Goal: Information Seeking & Learning: Learn about a topic

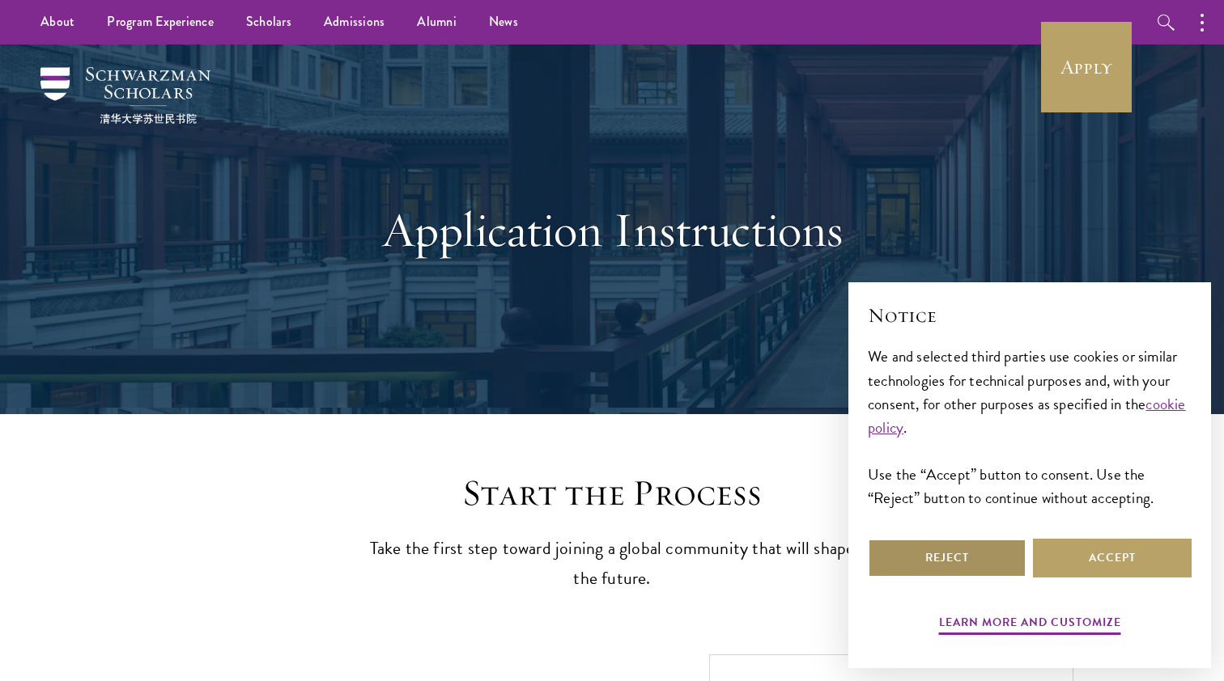
click at [988, 575] on button "Reject" at bounding box center [947, 558] width 159 height 39
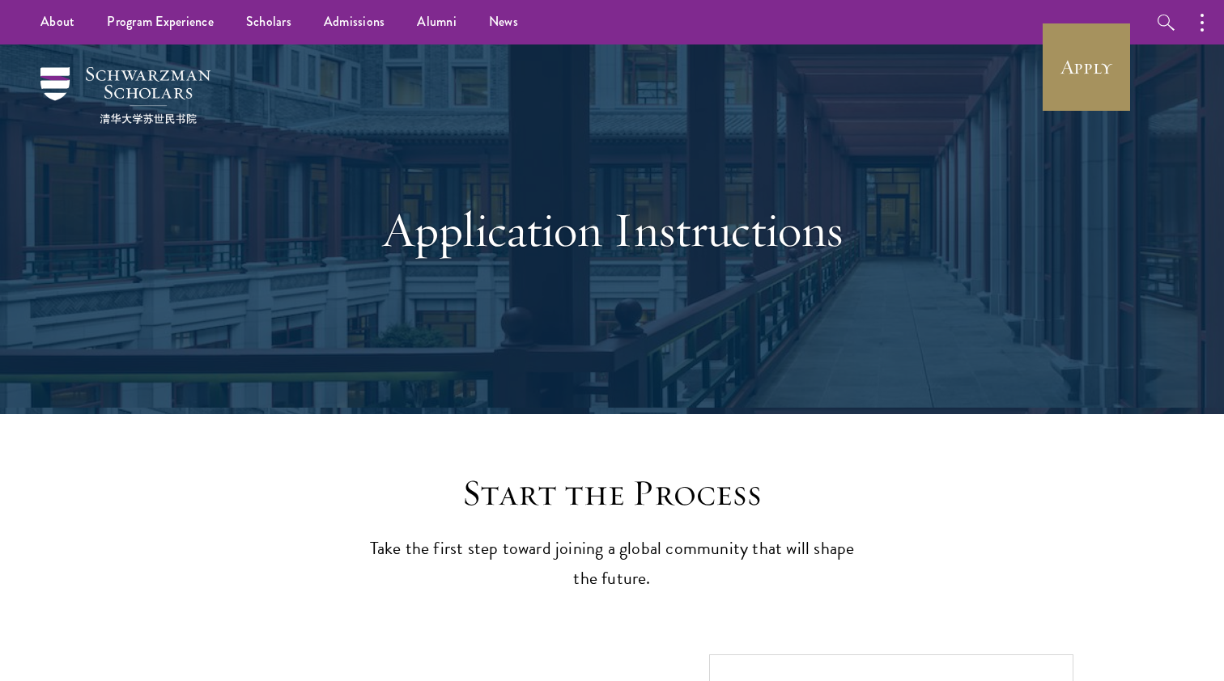
click at [1095, 78] on link "Apply" at bounding box center [1086, 67] width 91 height 91
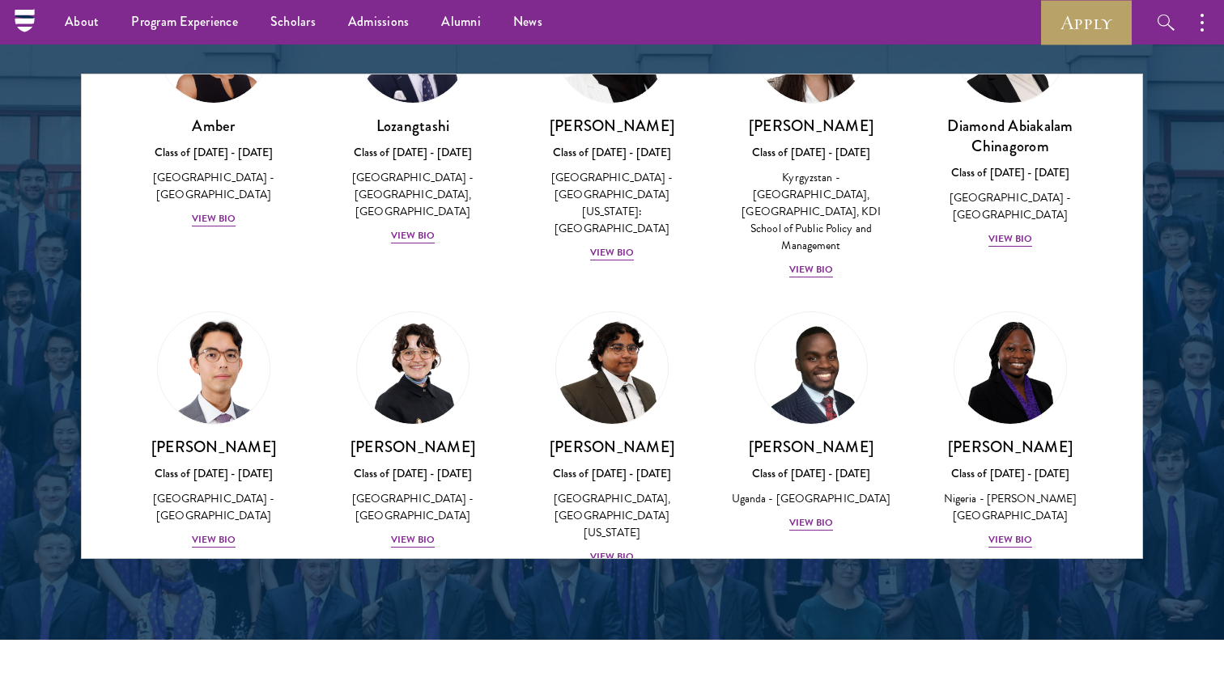
scroll to position [138, 0]
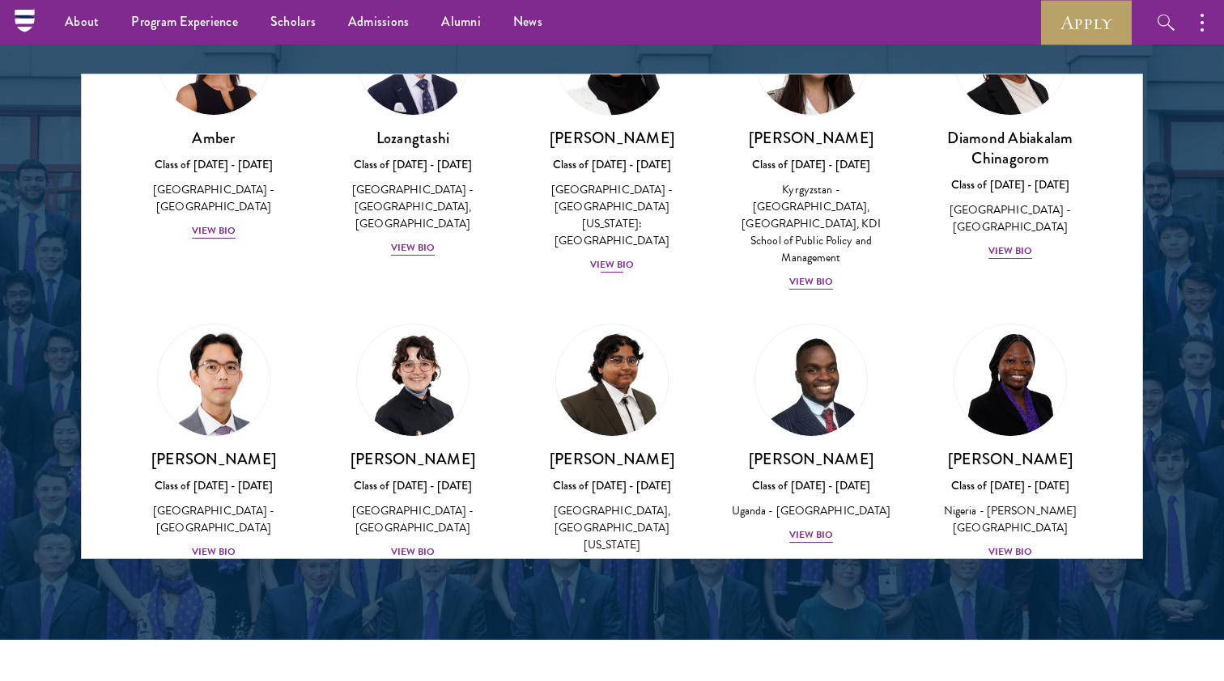
click at [612, 257] on div "View Bio" at bounding box center [612, 264] width 45 height 15
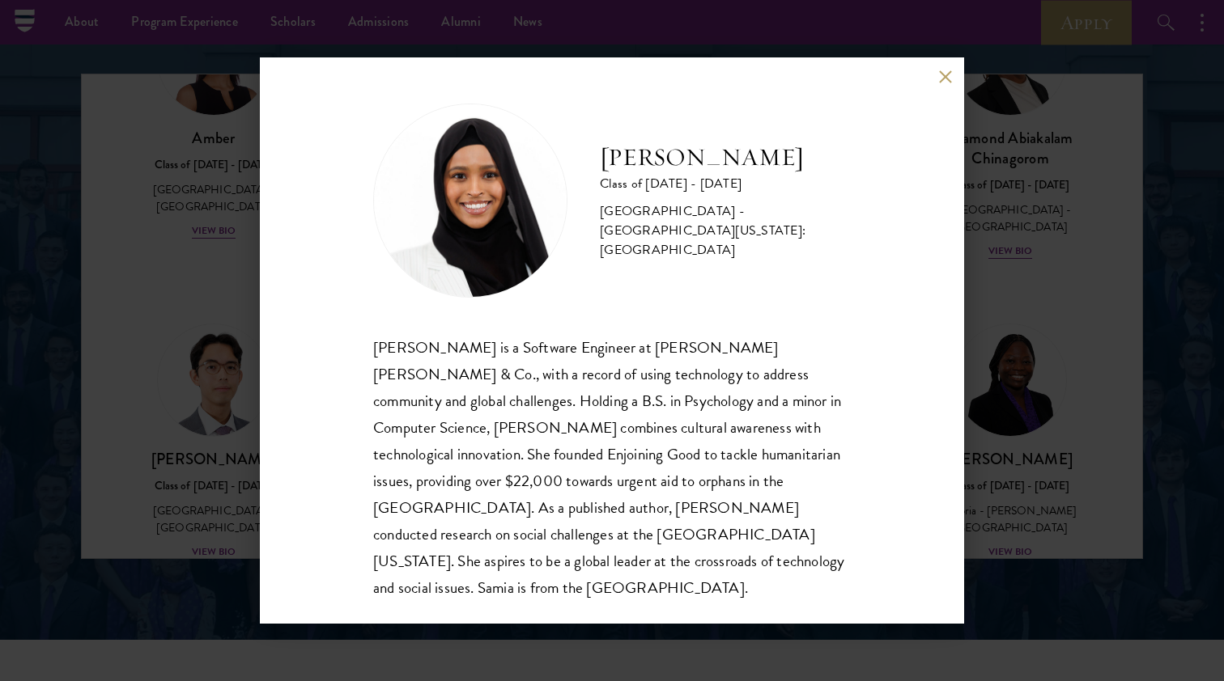
scroll to position [2, 0]
click at [944, 79] on button at bounding box center [945, 77] width 14 height 14
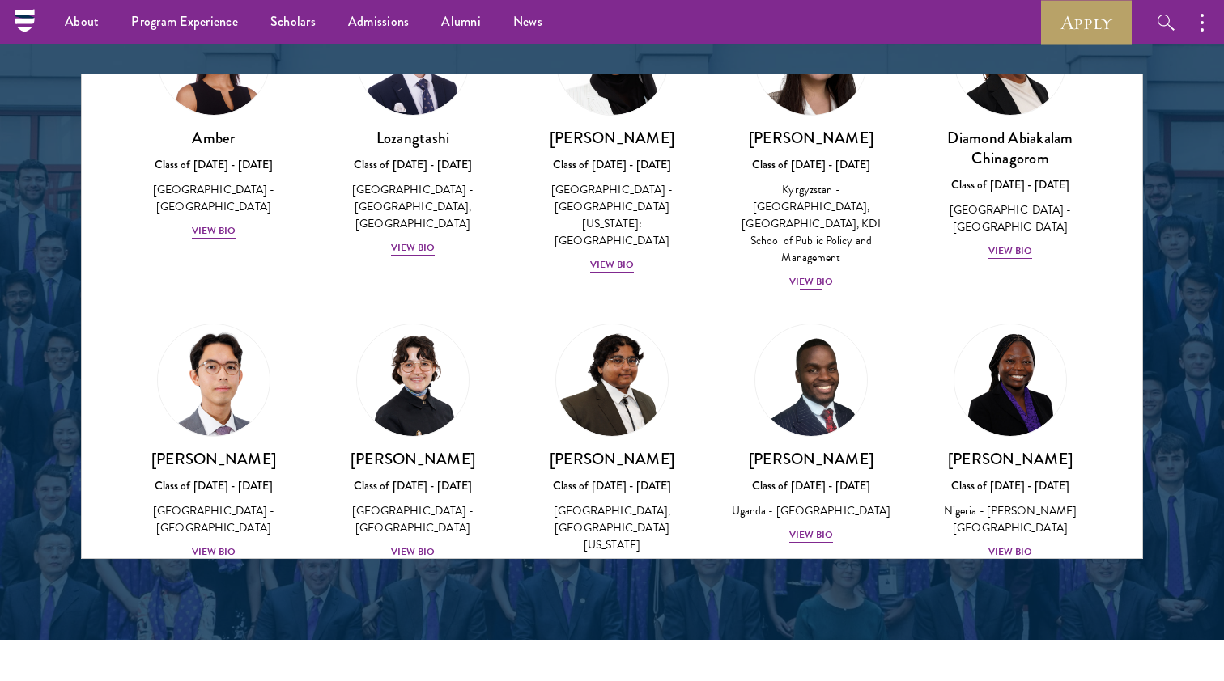
click at [821, 274] on div "View Bio" at bounding box center [811, 281] width 45 height 15
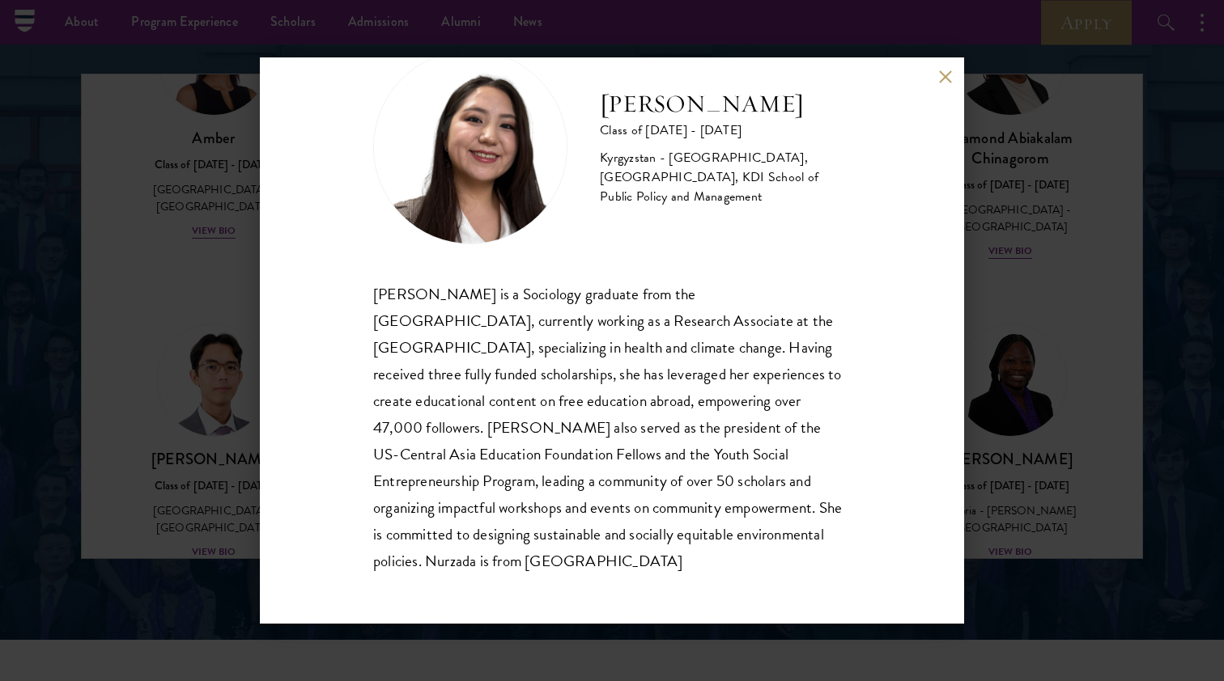
scroll to position [55, 0]
click at [944, 83] on button at bounding box center [945, 77] width 14 height 14
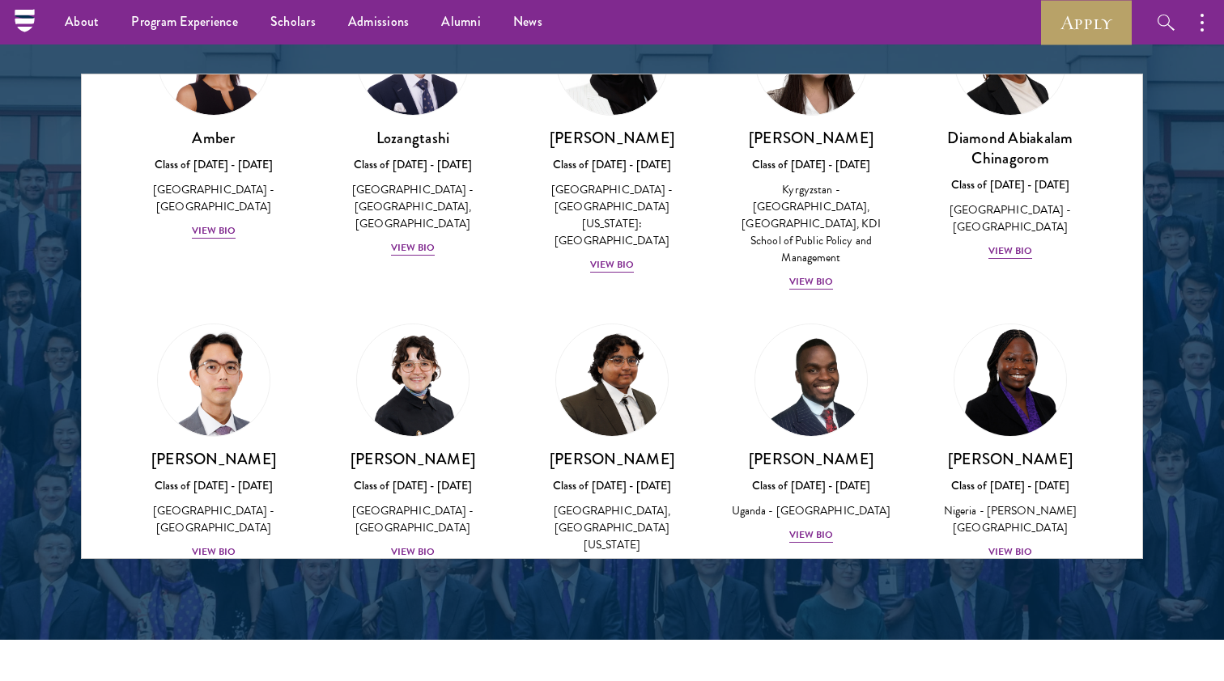
click at [1002, 545] on div "View Bio" at bounding box center [1010, 552] width 45 height 15
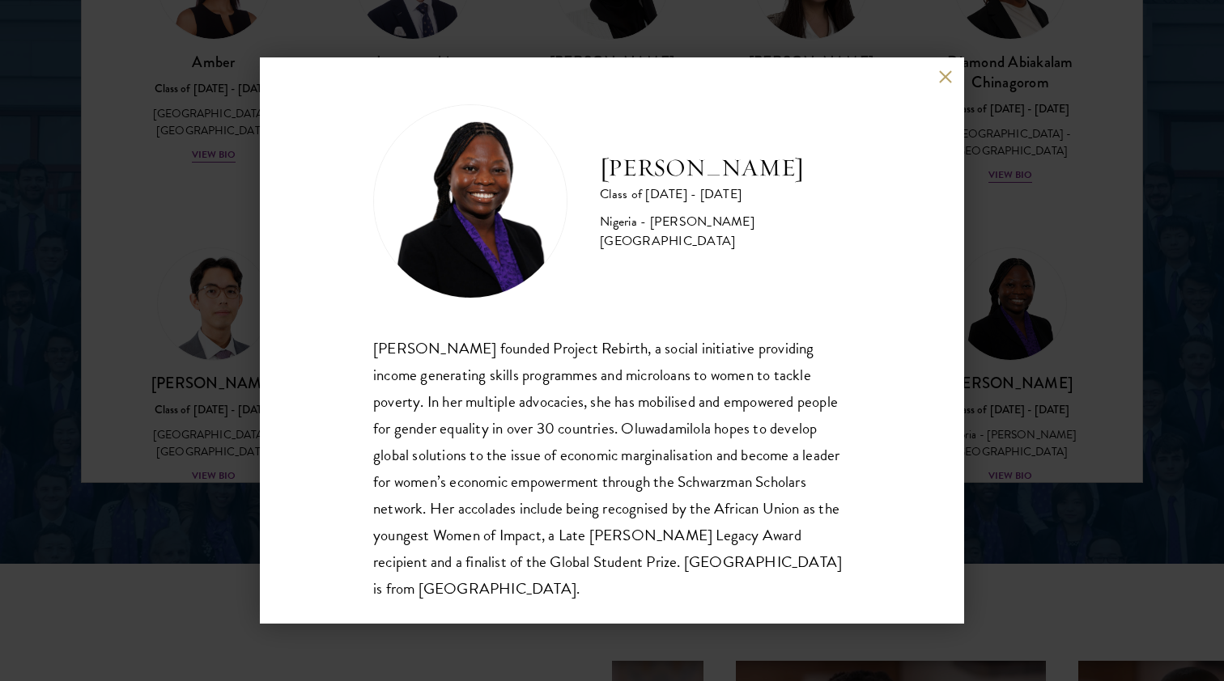
scroll to position [2157, 0]
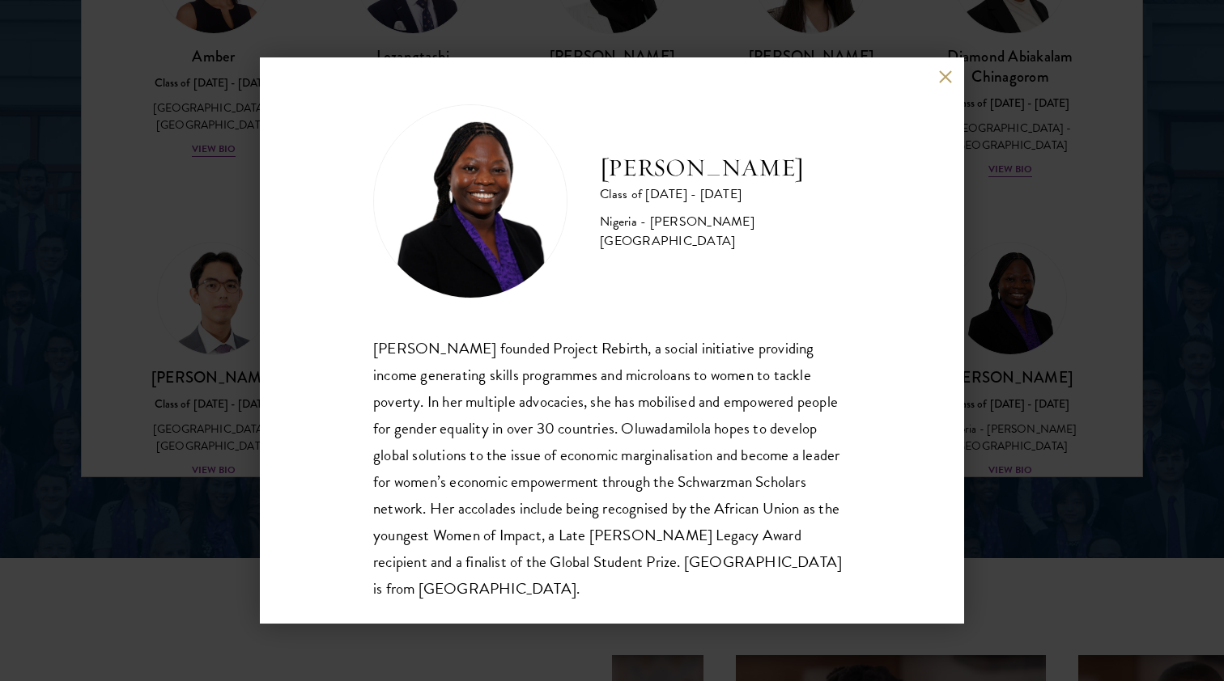
click at [948, 78] on button at bounding box center [945, 77] width 14 height 14
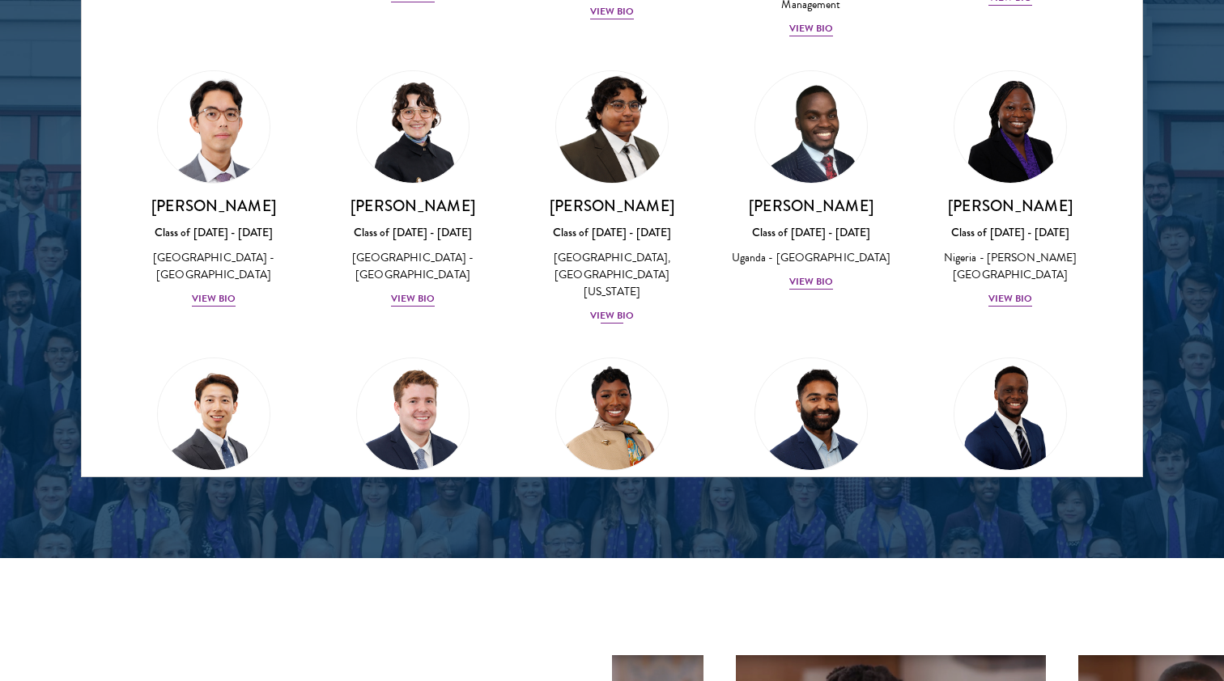
scroll to position [485, 0]
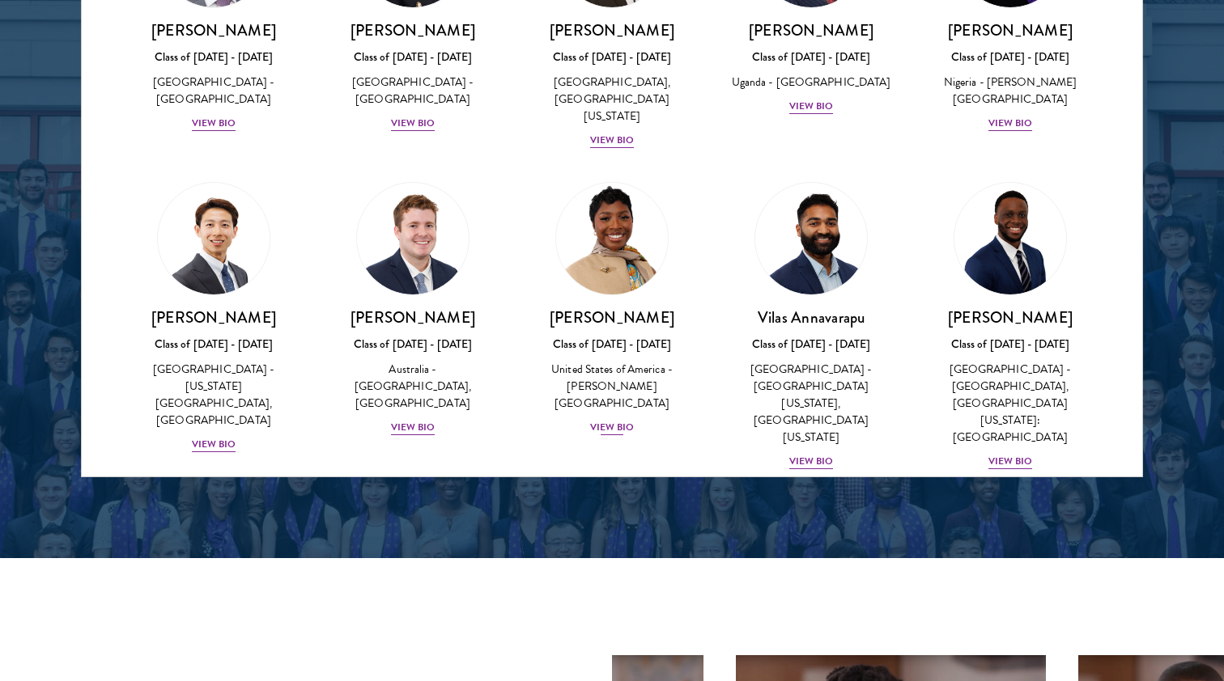
click at [609, 420] on div "View Bio" at bounding box center [612, 427] width 45 height 15
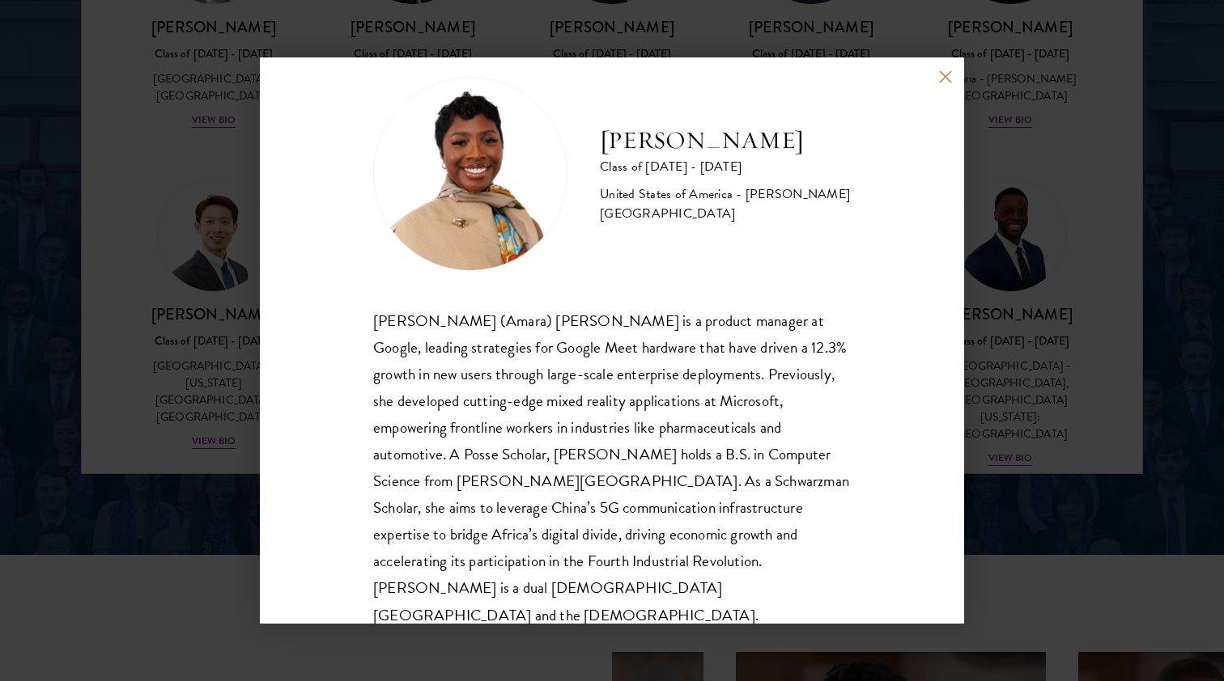
scroll to position [28, 0]
click at [948, 77] on button at bounding box center [945, 77] width 14 height 14
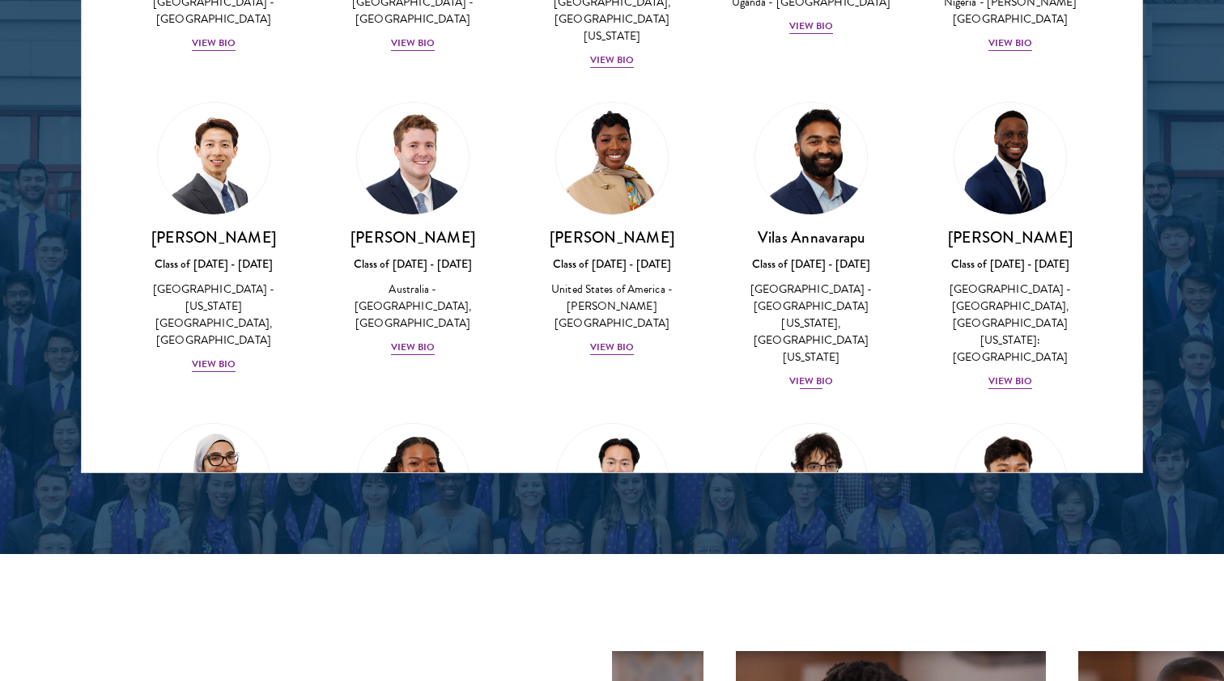
scroll to position [570, 0]
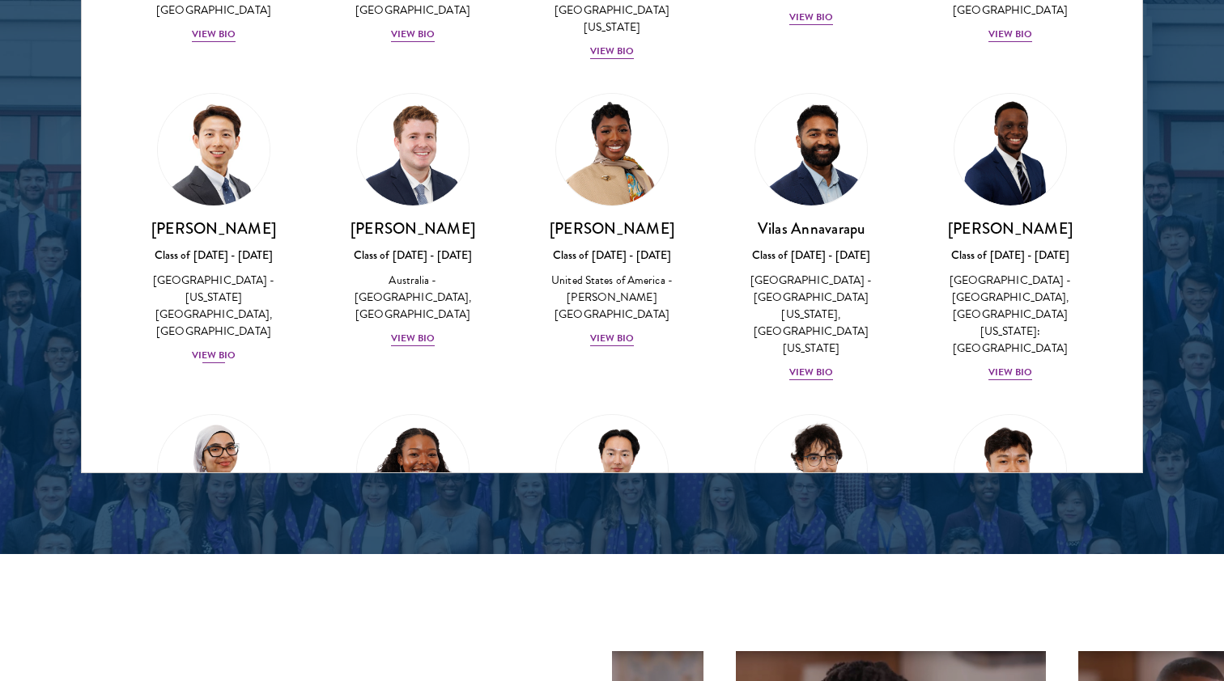
click at [213, 348] on div "View Bio" at bounding box center [214, 355] width 45 height 15
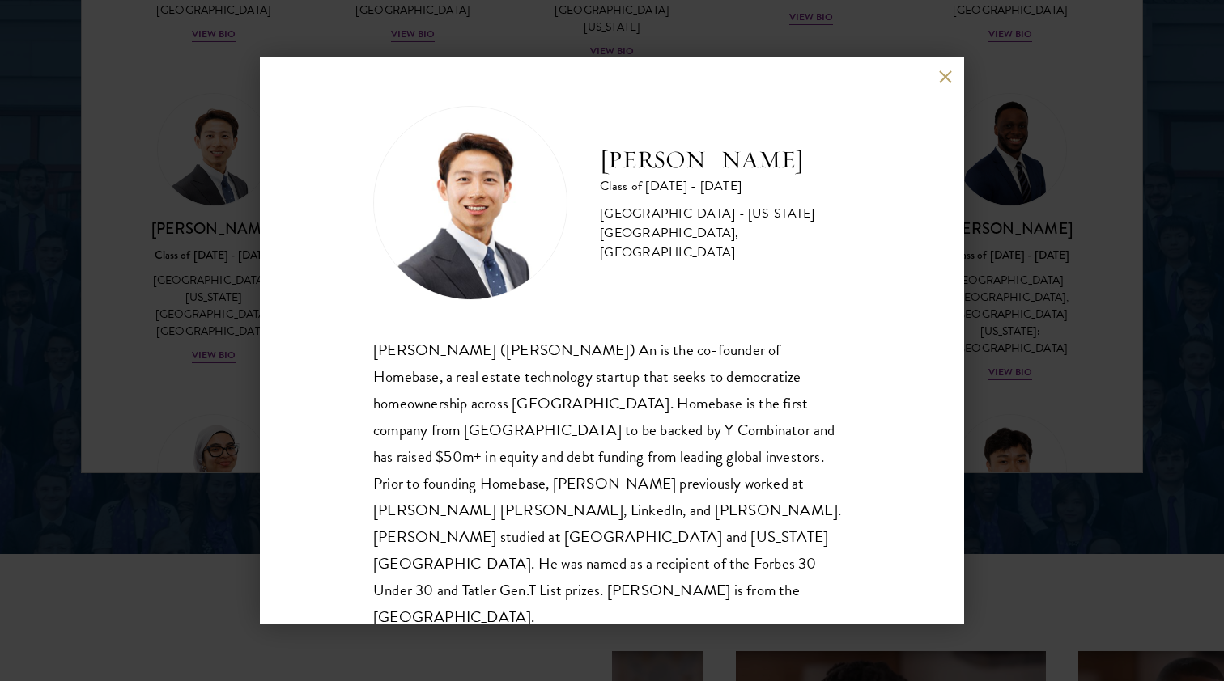
click at [948, 79] on button at bounding box center [945, 77] width 14 height 14
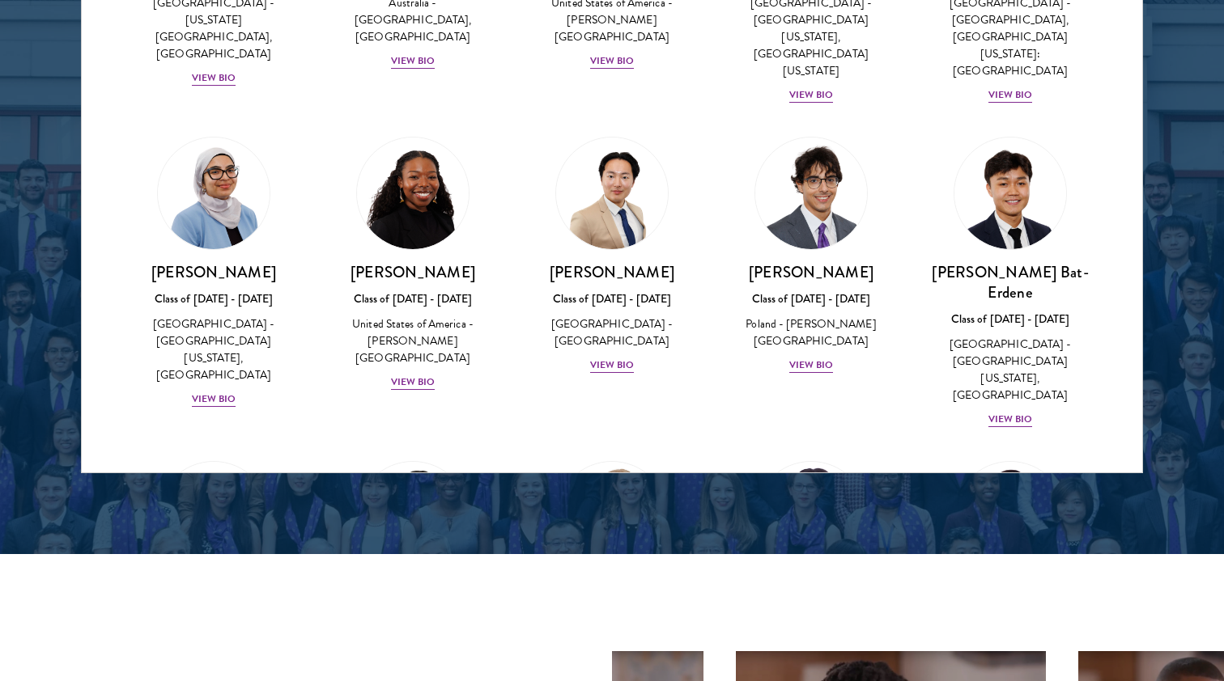
scroll to position [857, 0]
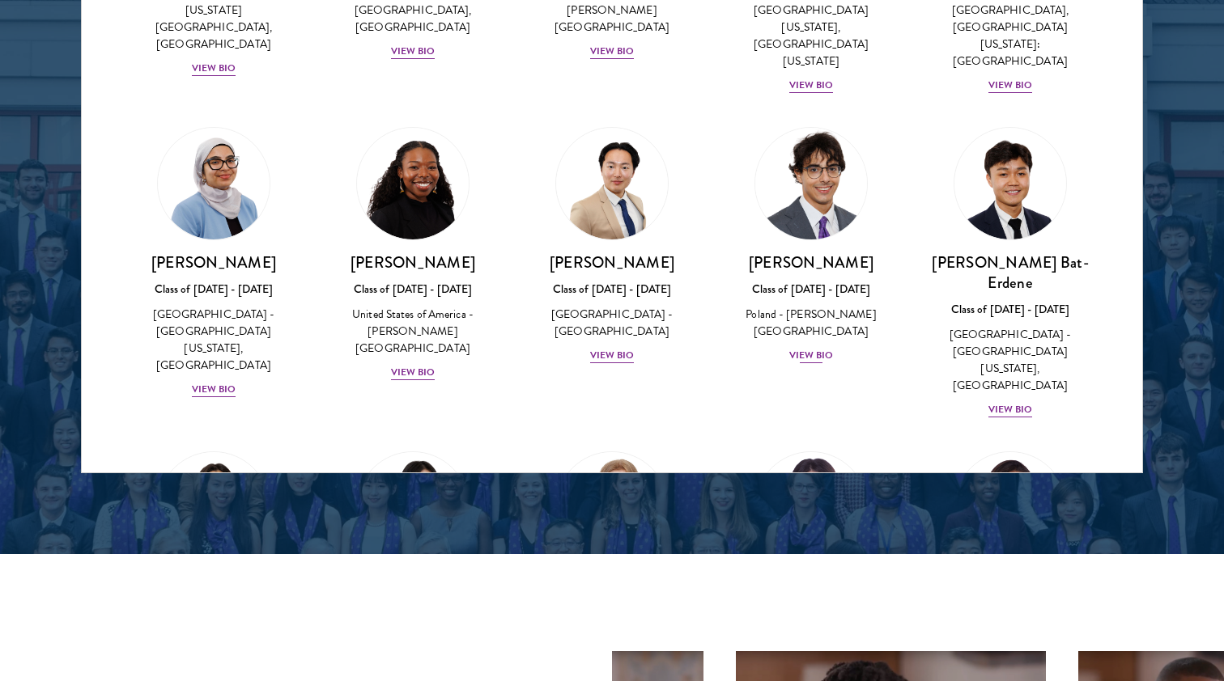
click at [820, 348] on div "View Bio" at bounding box center [811, 355] width 45 height 15
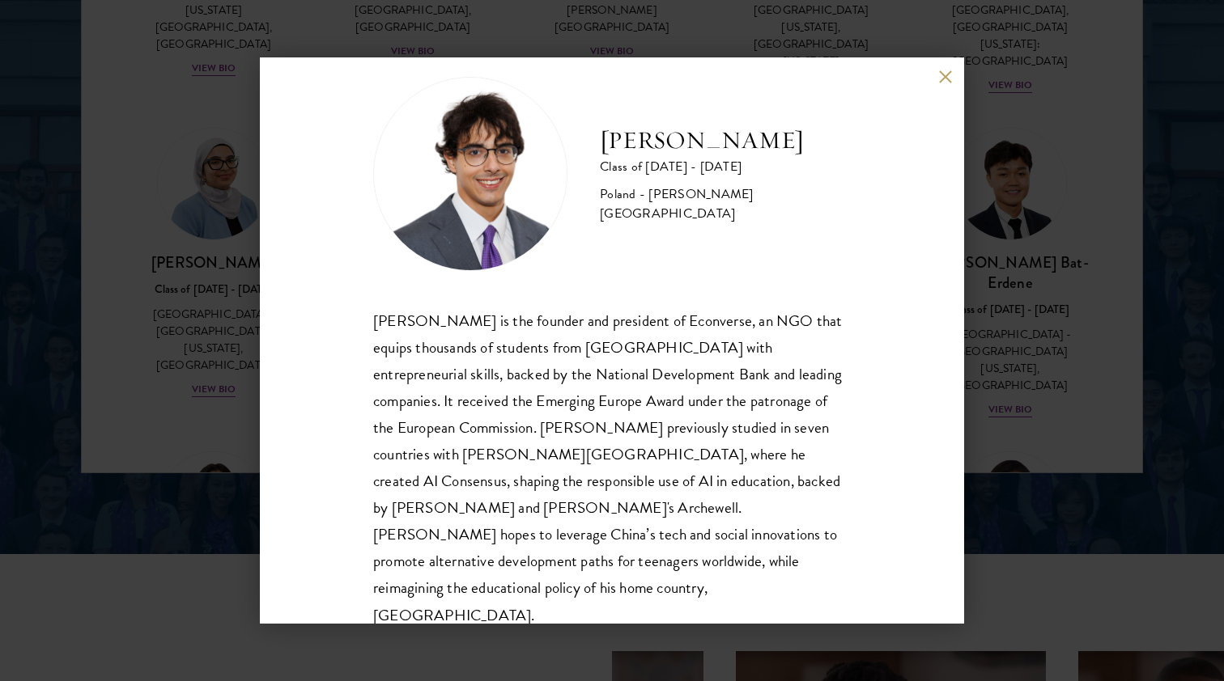
scroll to position [28, 0]
click at [946, 84] on div "Jan Bartkowiak Class of 2025 - 2026 Poland - Minerva University Jan Bartkowiak …" at bounding box center [612, 340] width 704 height 566
click at [946, 78] on button at bounding box center [945, 77] width 14 height 14
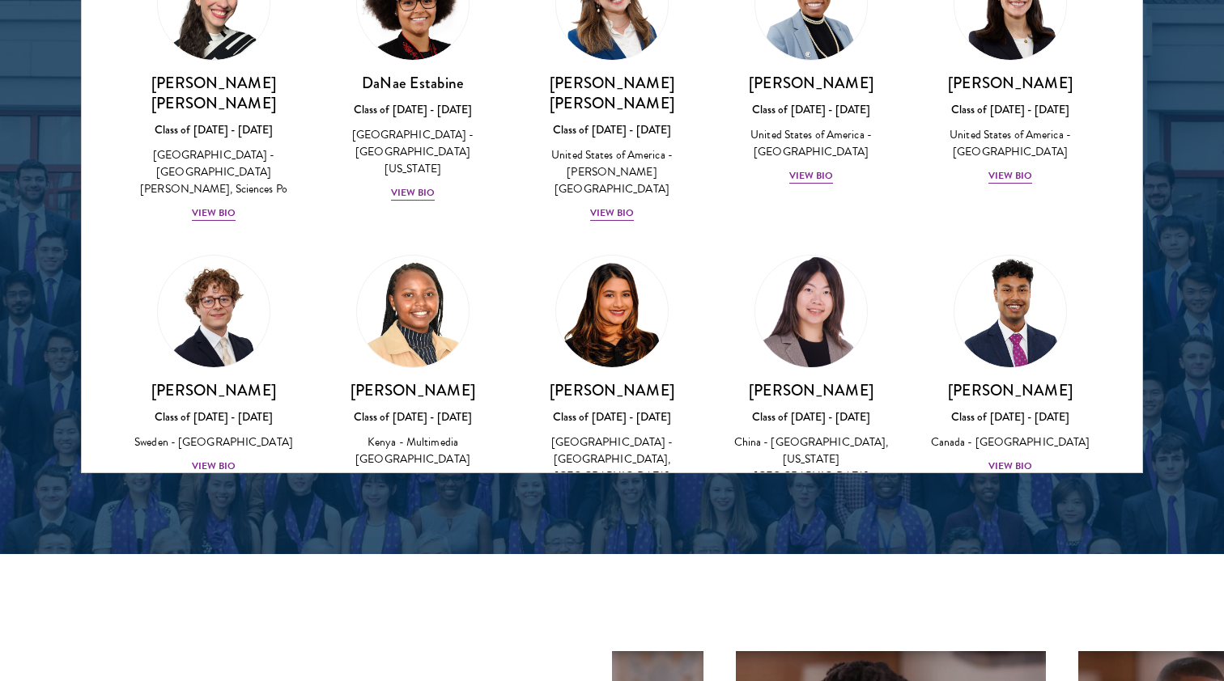
scroll to position [2268, 0]
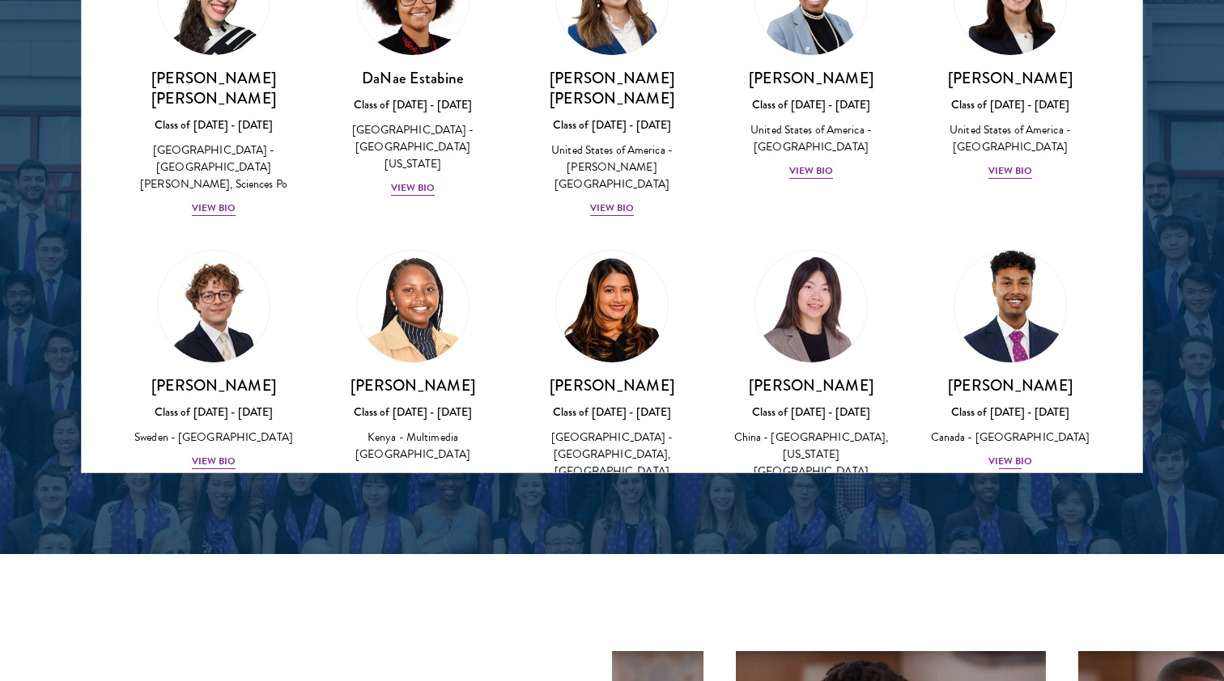
click at [1009, 454] on div "View Bio" at bounding box center [1010, 461] width 45 height 15
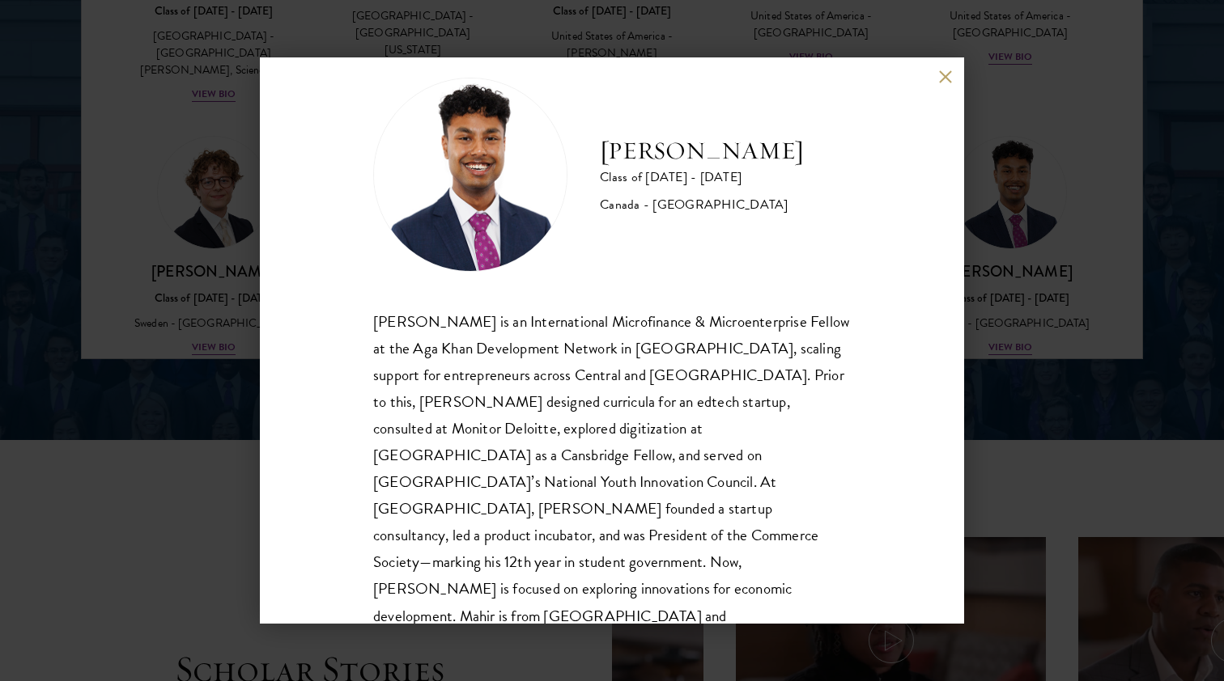
scroll to position [2303, 0]
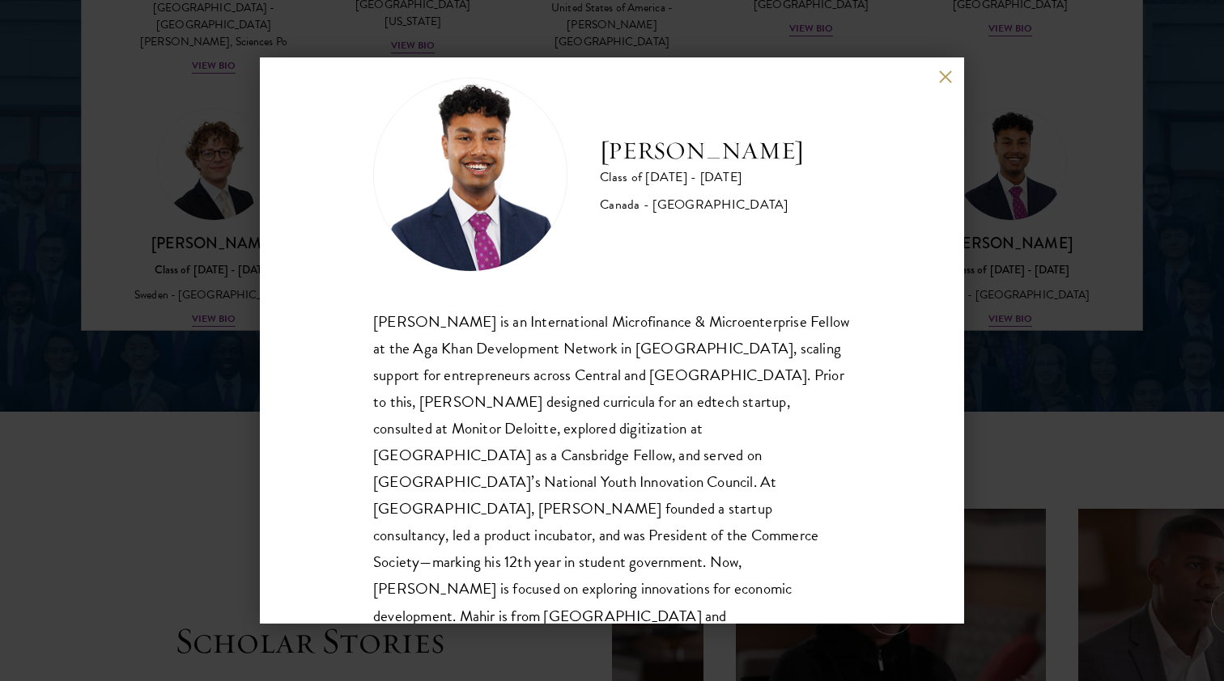
click at [1029, 241] on div "Mahir Hamid Class of 2025 - 2026 Canada - Queen's University Mahir Hamid is an …" at bounding box center [612, 340] width 1224 height 681
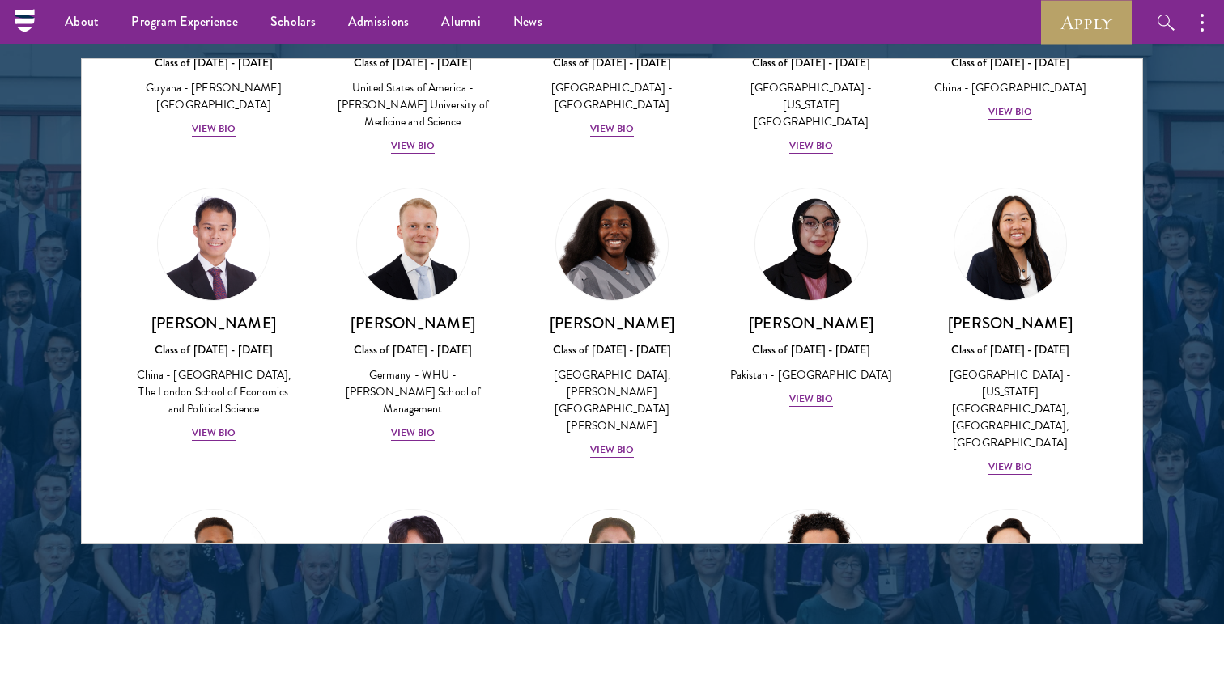
scroll to position [3051, 0]
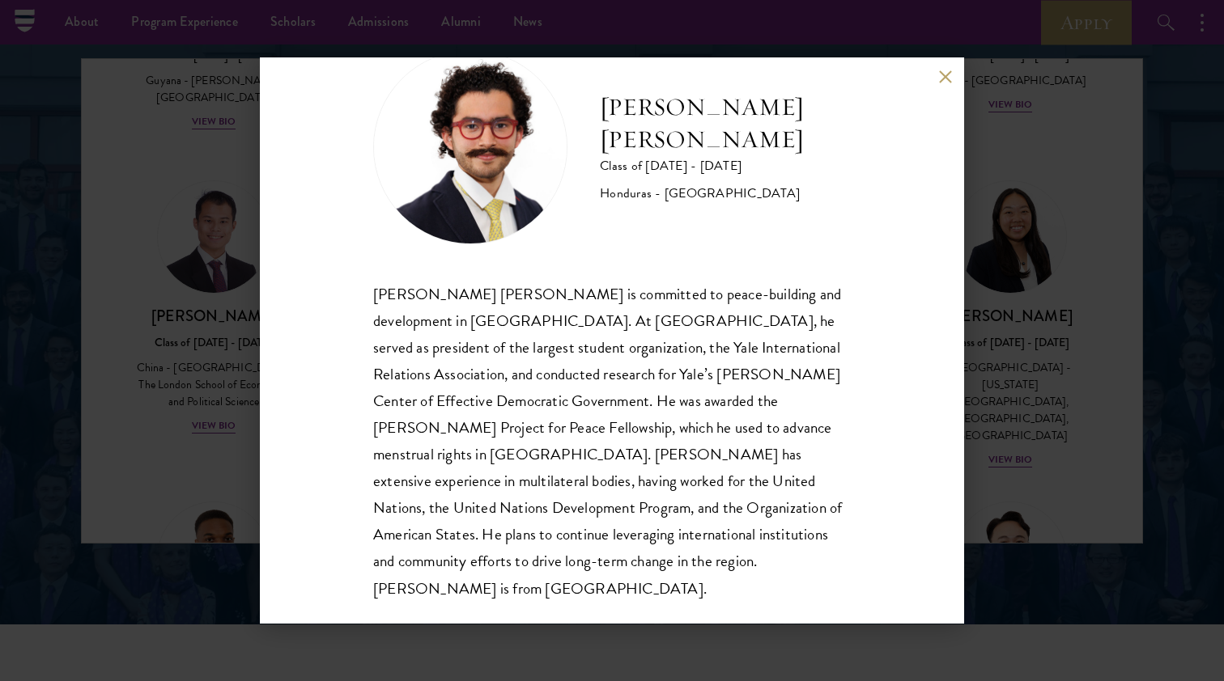
scroll to position [55, 0]
click at [952, 73] on div "Rolando Kattan Rubi Class of 2025 - 2026 Honduras - Yale University Rolando Kat…" at bounding box center [612, 340] width 704 height 566
click at [944, 73] on button at bounding box center [945, 77] width 14 height 14
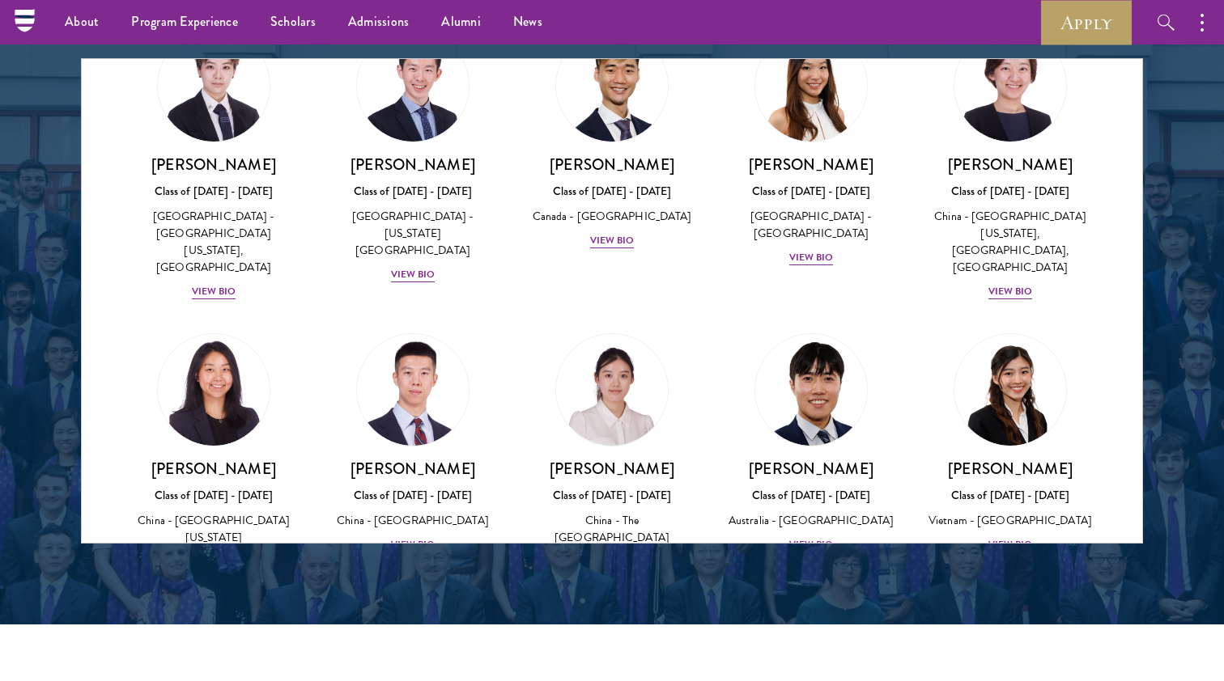
scroll to position [4425, 0]
